Goal: Communication & Community: Answer question/provide support

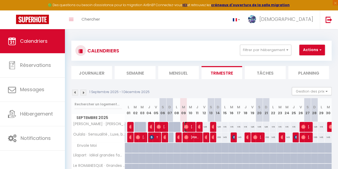
click at [189, 126] on span "[PERSON_NAME]" at bounding box center [188, 127] width 9 height 10
select select "OK"
select select "0"
select select "1"
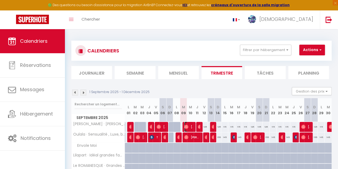
select select "1"
select select
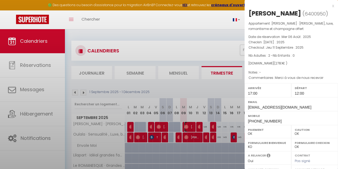
select select "39066"
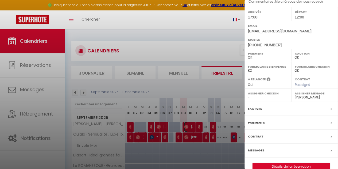
scroll to position [84, 0]
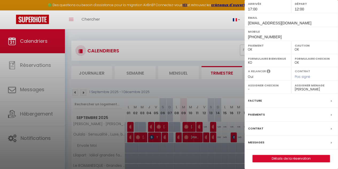
click at [256, 142] on label "Messages" at bounding box center [256, 143] width 16 height 6
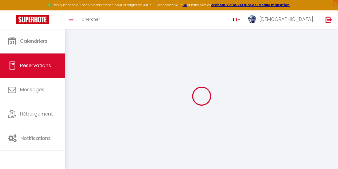
select select
checkbox input "false"
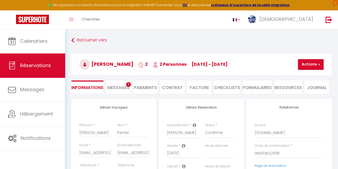
select select
checkbox input "false"
type textarea "Merci à vous de nous recevoir"
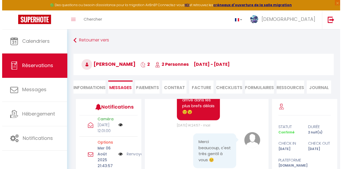
scroll to position [152, 0]
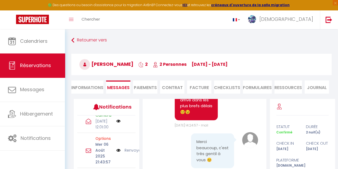
click at [116, 95] on img at bounding box center [118, 92] width 4 height 6
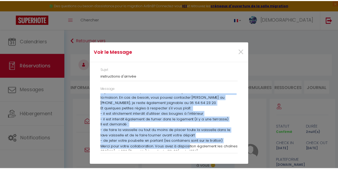
scroll to position [41, 0]
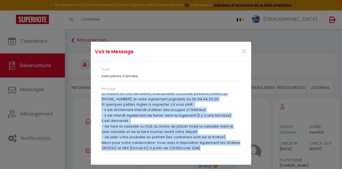
drag, startPoint x: 101, startPoint y: 96, endPoint x: 200, endPoint y: 148, distance: 112.2
click at [200, 148] on div "Message Bonjour [PERSON_NAME], voici les instructions d'arrivée : Afin de ne pa…" at bounding box center [171, 122] width 146 height 73
copy div "Loremip Dolor, sitam con adipiscingel s'doeiusm : Temp in ut lab etdolorem al e…"
click at [244, 51] on span "×" at bounding box center [244, 52] width 7 height 16
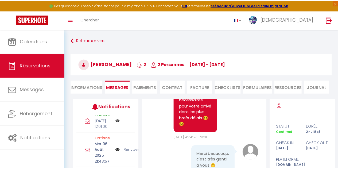
scroll to position [772, 0]
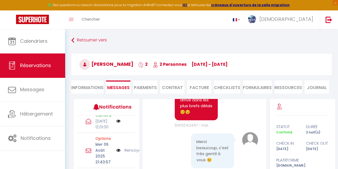
click at [127, 95] on link "Annuler" at bounding box center [132, 92] width 14 height 6
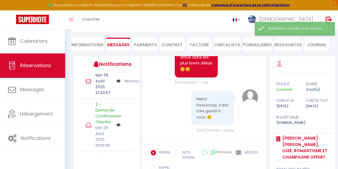
scroll to position [82, 0]
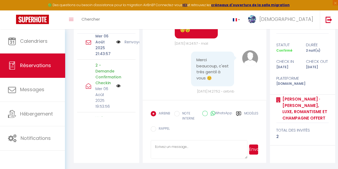
click at [188, 144] on textarea at bounding box center [199, 149] width 97 height 19
paste textarea "Loremip Dolor, sitam con adipiscingel s'doeiusm : Temp in ut lab etdolorem al e…"
drag, startPoint x: 230, startPoint y: 153, endPoint x: 155, endPoint y: 151, distance: 74.4
click at [155, 151] on textarea at bounding box center [199, 149] width 97 height 19
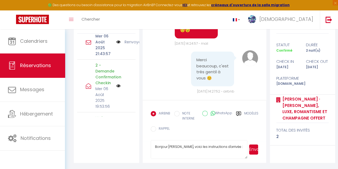
type textarea "Bonjour [PERSON_NAME], voici les instructions d'arrivée : Le code de la boite à…"
click at [256, 152] on button "Envoyer" at bounding box center [253, 149] width 9 height 10
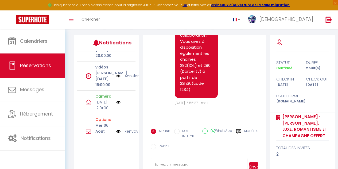
scroll to position [80, 0]
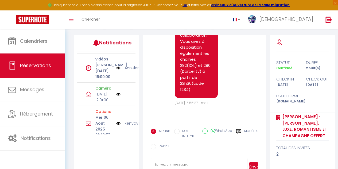
click at [131, 71] on link "Annuler" at bounding box center [132, 68] width 14 height 6
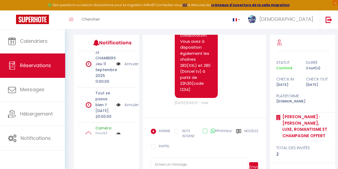
scroll to position [0, 0]
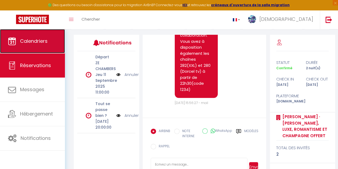
click at [27, 42] on span "Calendriers" at bounding box center [34, 41] width 28 height 7
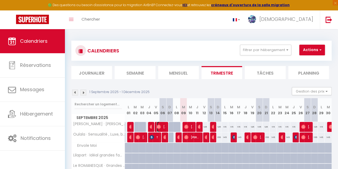
click at [164, 125] on span "[PERSON_NAME]" at bounding box center [161, 127] width 9 height 10
select select "OK"
select select "0"
select select "1"
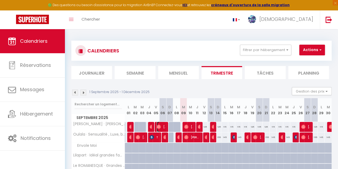
select select "1"
select select
select select "39068"
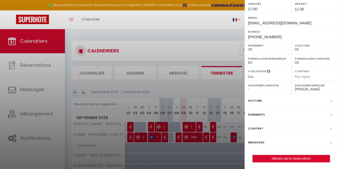
scroll to position [84, 0]
click at [314, 142] on div "Messages" at bounding box center [292, 143] width 94 height 14
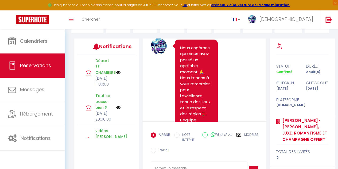
scroll to position [4761, 0]
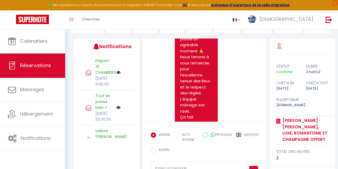
drag, startPoint x: 181, startPoint y: 111, endPoint x: 191, endPoint y: 68, distance: 44.7
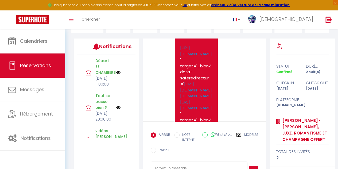
scroll to position [3747, 0]
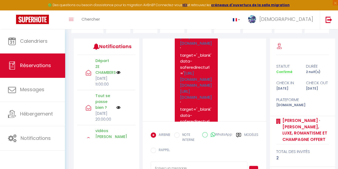
drag, startPoint x: 199, startPoint y: 90, endPoint x: 178, endPoint y: 56, distance: 39.6
click at [178, 56] on div "Vous trouverez ci-dessous quelques vidéos explicatives qui vous serviront tout …" at bounding box center [196, 31] width 43 height 462
copy pre "Lore ipsumdolo si-ametcon adipisci elitse doeiusmodtem inc utla etdolorem aliq …"
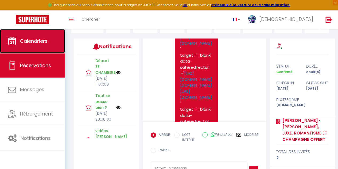
click at [30, 41] on span "Calendriers" at bounding box center [34, 41] width 28 height 7
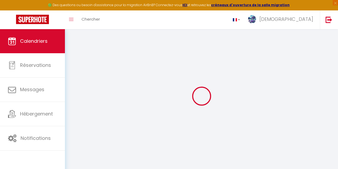
select select
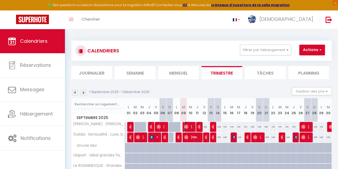
click at [184, 127] on img at bounding box center [186, 127] width 4 height 4
select select "OK"
select select "0"
select select "1"
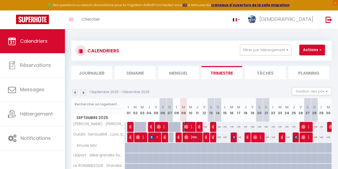
select select "1"
select select
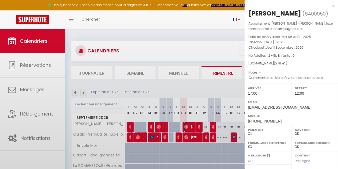
select select "39066"
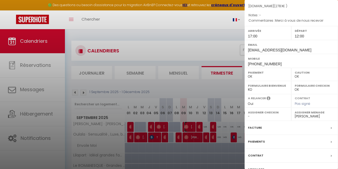
scroll to position [84, 0]
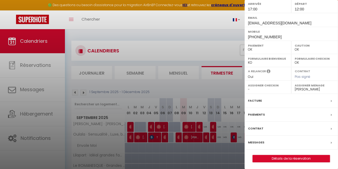
click at [261, 141] on label "Messages" at bounding box center [256, 143] width 16 height 6
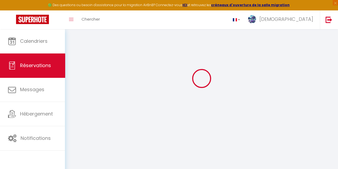
scroll to position [29, 0]
select select
checkbox input "false"
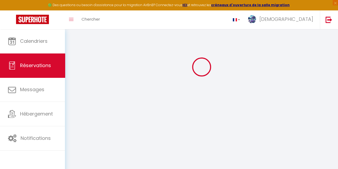
select select
checkbox input "false"
type textarea "Merci à vous de nous recevoir"
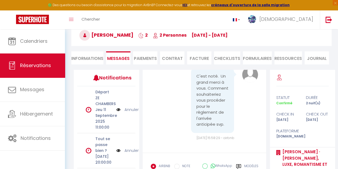
scroll to position [1333, 0]
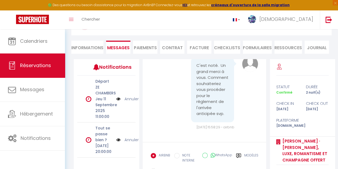
scroll to position [82, 0]
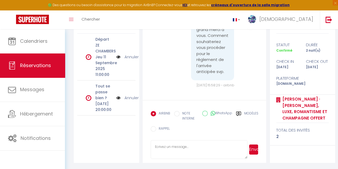
paste textarea "Lore ipsumdolo si-ametcon adipisci elitse doeiusmodtem inc utla etdolorem aliq …"
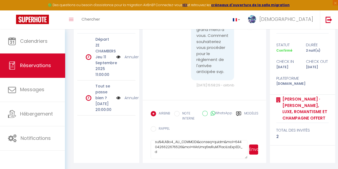
type textarea "Lore ipsumdolo si-ametcon adipisci elitse doeiusmodtem inc utla etdolorem aliq …"
click at [253, 152] on button "Envoyer" at bounding box center [253, 149] width 9 height 10
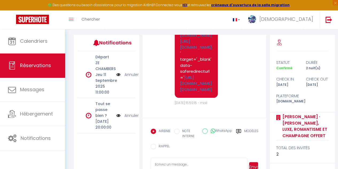
scroll to position [2438, 0]
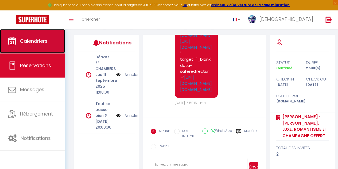
click at [42, 38] on span "Calendriers" at bounding box center [34, 41] width 28 height 7
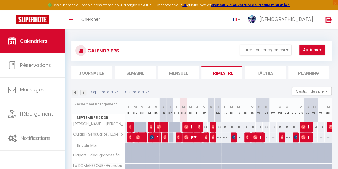
click at [110, 27] on div "Toggle menubar Chercher BUTTON [PERSON_NAME] Paramètres" at bounding box center [187, 19] width 296 height 19
click at [186, 128] on img at bounding box center [186, 127] width 4 height 4
select select "OK"
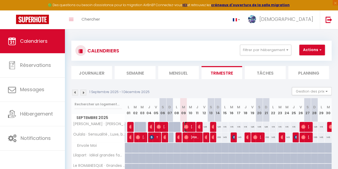
select select "0"
select select "1"
select select
select select "39066"
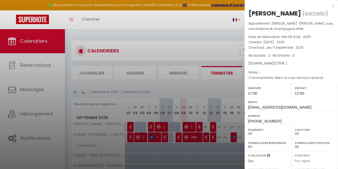
click at [179, 20] on div at bounding box center [169, 84] width 338 height 169
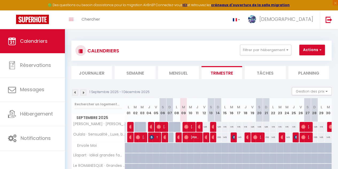
click at [149, 55] on div "CALENDRIERS Filtrer par hébergement Tous [PERSON_NAME] · Ze Chambers, luxe, rom…" at bounding box center [201, 51] width 253 height 12
